Goal: Entertainment & Leisure: Consume media (video, audio)

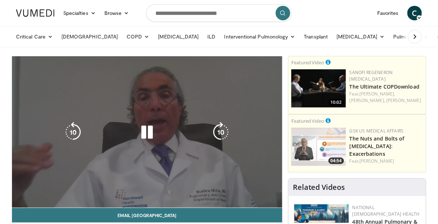
click at [250, 182] on div "10 seconds Tap to unmute" at bounding box center [147, 132] width 270 height 152
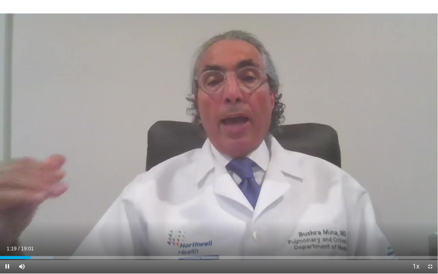
click at [195, 196] on div "10 seconds Tap to unmute" at bounding box center [219, 136] width 438 height 273
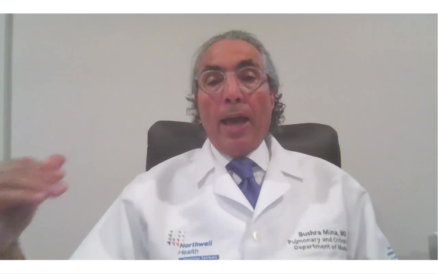
click at [48, 186] on div "10 seconds Tap to unmute" at bounding box center [219, 136] width 438 height 273
click at [123, 230] on div "10 seconds Tap to unmute" at bounding box center [219, 136] width 438 height 273
click at [68, 166] on div "10 seconds Tap to unmute" at bounding box center [219, 136] width 438 height 273
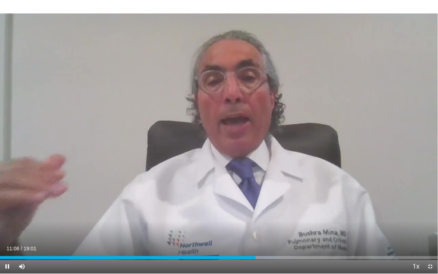
click at [273, 208] on div "10 seconds Tap to unmute" at bounding box center [219, 136] width 438 height 273
click at [44, 176] on div "10 seconds Tap to unmute" at bounding box center [219, 136] width 438 height 273
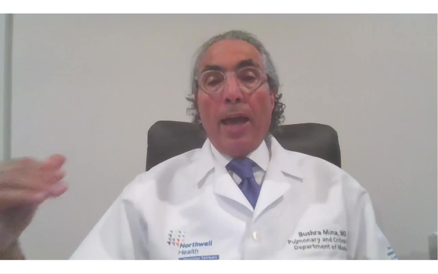
click at [273, 205] on div "10 seconds Tap to unmute" at bounding box center [219, 136] width 438 height 273
click at [70, 211] on div "10 seconds Tap to unmute" at bounding box center [219, 136] width 438 height 273
